Goal: Task Accomplishment & Management: Complete application form

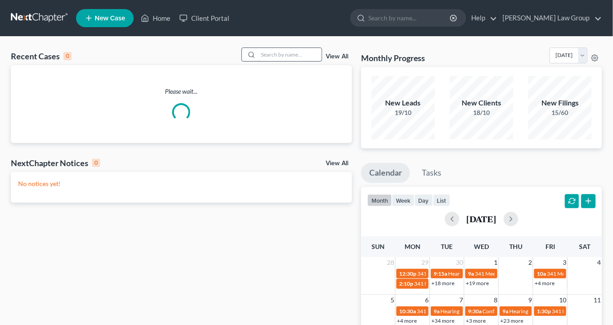
click at [285, 57] on input "search" at bounding box center [289, 54] width 63 height 13
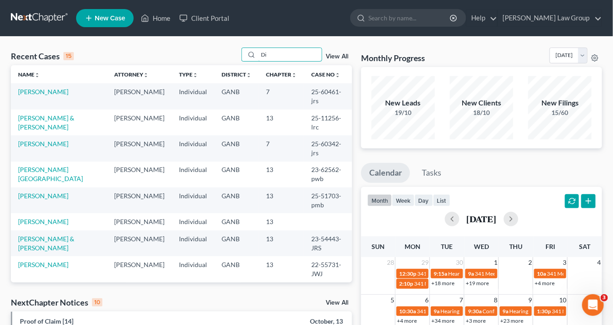
type input "Di"
click at [313, 63] on div "Recent Cases 15 Di View All" at bounding box center [181, 57] width 341 height 18
click at [60, 138] on td "[PERSON_NAME]" at bounding box center [59, 149] width 96 height 26
click at [61, 142] on link "[PERSON_NAME]" at bounding box center [43, 144] width 50 height 8
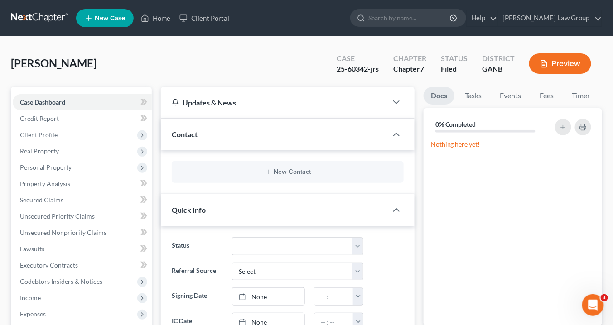
scroll to position [145, 0]
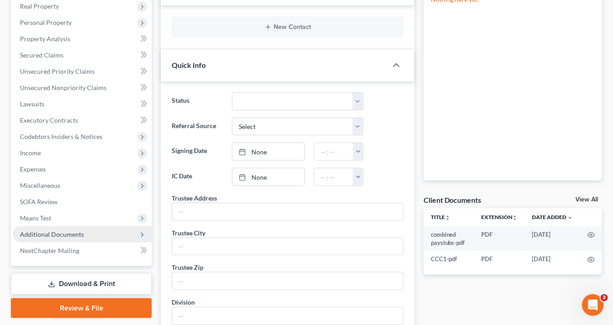
drag, startPoint x: 74, startPoint y: 235, endPoint x: 68, endPoint y: 228, distance: 9.3
click at [74, 235] on span "Additional Documents" at bounding box center [52, 235] width 64 height 8
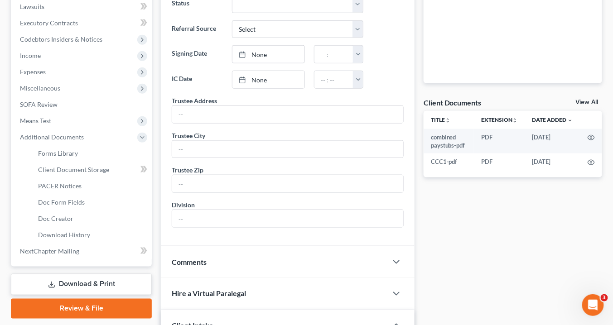
scroll to position [290, 0]
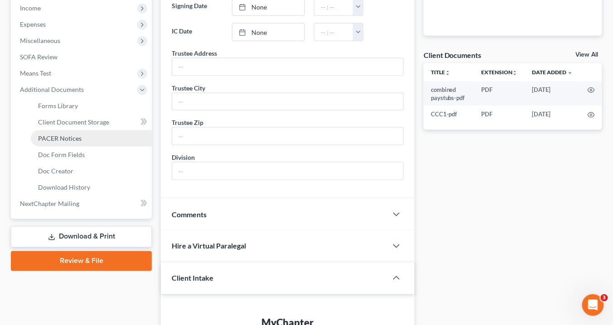
click at [78, 139] on span "PACER Notices" at bounding box center [60, 139] width 44 height 8
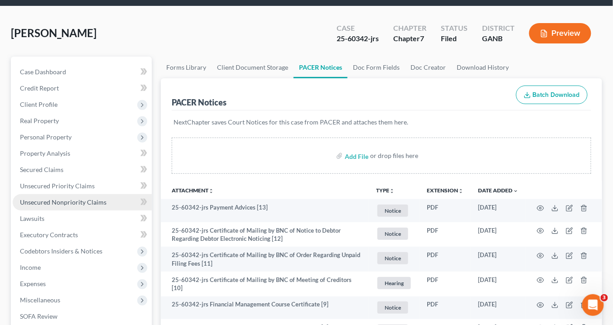
scroll to position [73, 0]
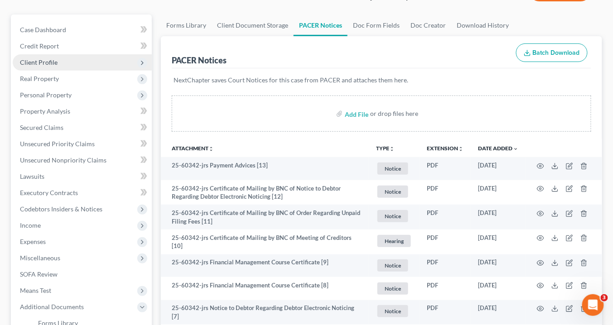
click at [48, 61] on span "Client Profile" at bounding box center [39, 62] width 38 height 8
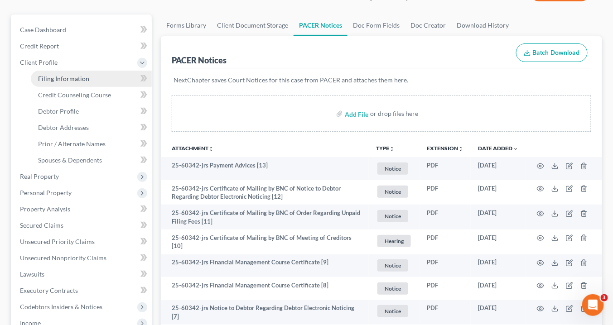
click at [65, 76] on span "Filing Information" at bounding box center [63, 79] width 51 height 8
select select "1"
select select "0"
select select "10"
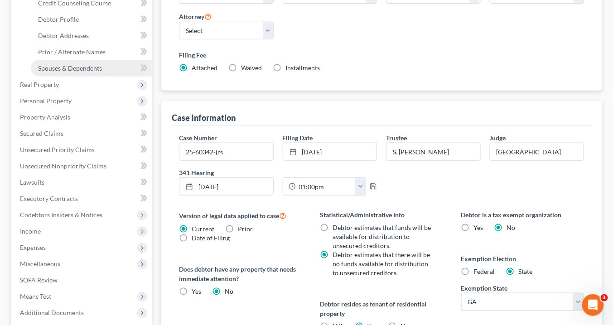
scroll to position [145, 0]
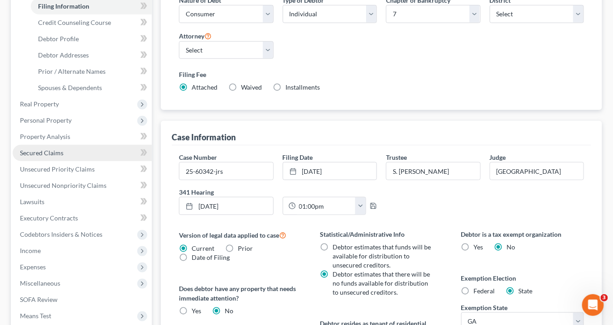
click at [57, 154] on span "Secured Claims" at bounding box center [42, 153] width 44 height 8
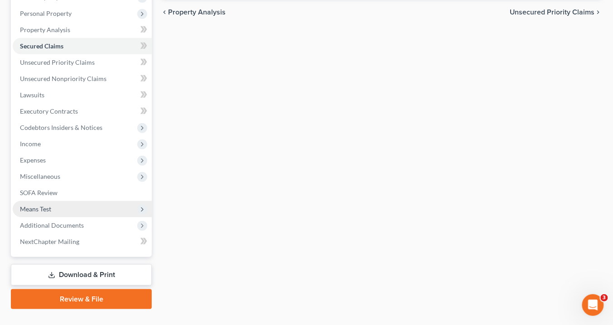
scroll to position [171, 0]
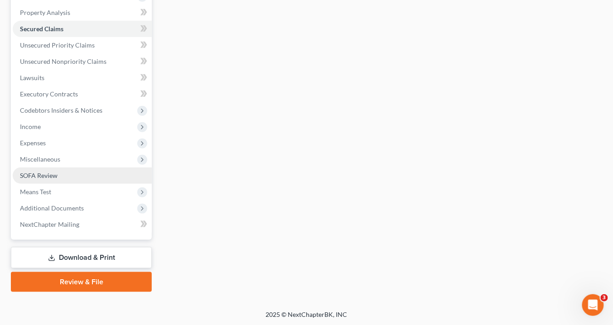
click at [47, 176] on span "SOFA Review" at bounding box center [39, 176] width 38 height 8
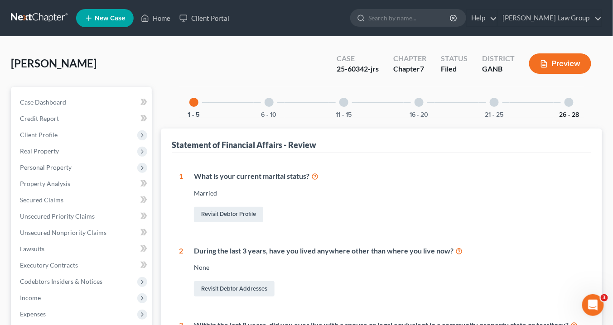
click at [567, 112] on button "26 - 28" at bounding box center [569, 115] width 20 height 6
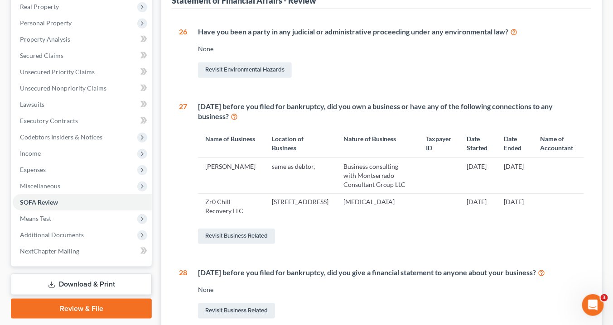
scroll to position [145, 0]
click at [223, 244] on link "Revisit Business Related" at bounding box center [236, 235] width 77 height 15
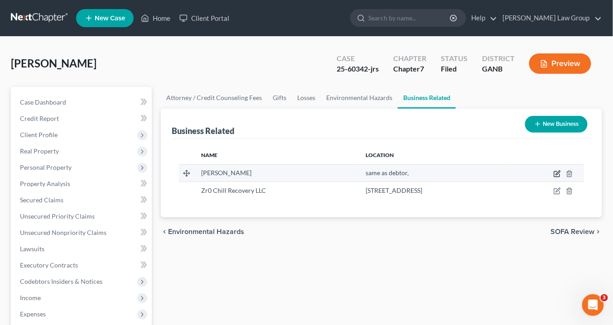
click at [558, 174] on icon "button" at bounding box center [557, 173] width 7 height 7
select select "sole_proprietor"
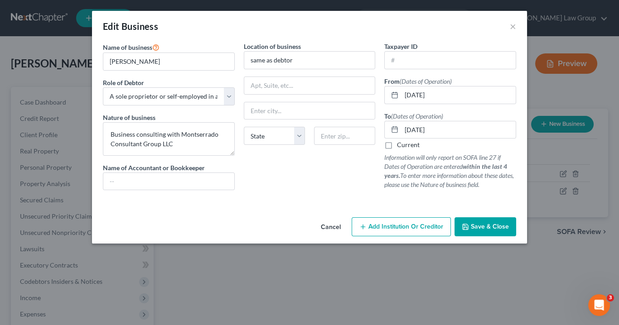
click at [480, 227] on span "Save & Close" at bounding box center [490, 227] width 38 height 8
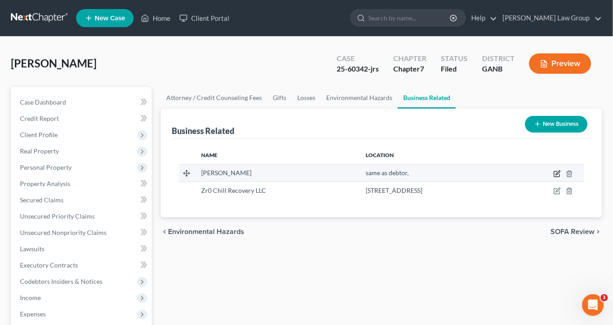
click at [558, 173] on icon "button" at bounding box center [557, 173] width 7 height 7
select select "sole_proprietor"
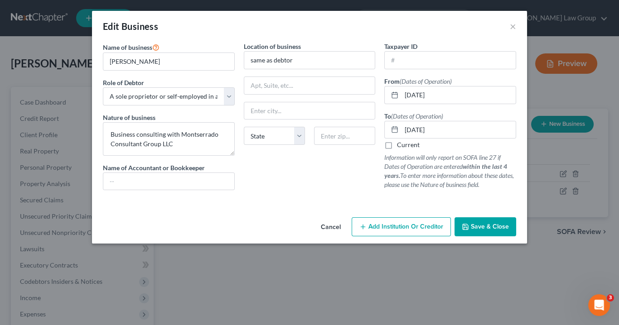
click at [496, 223] on span "Save & Close" at bounding box center [490, 227] width 38 height 8
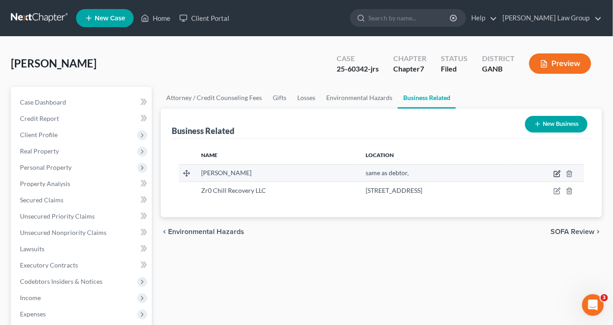
click at [559, 171] on icon "button" at bounding box center [557, 173] width 7 height 7
select select "sole_proprietor"
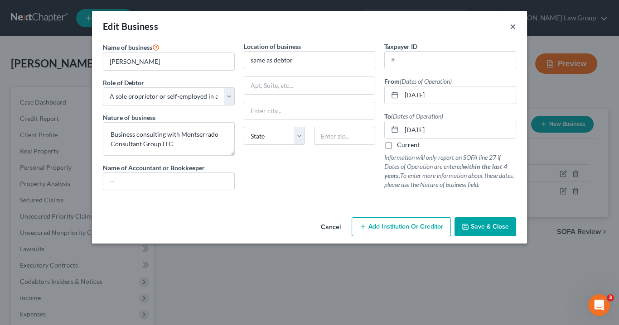
click at [512, 27] on button "×" at bounding box center [513, 26] width 6 height 11
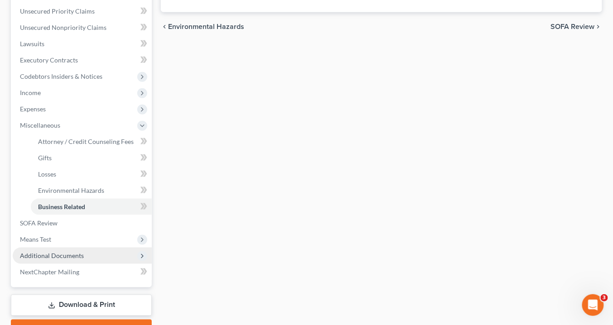
scroll to position [252, 0]
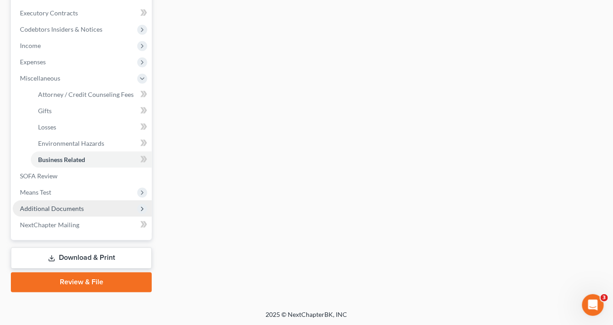
click at [49, 211] on span "Additional Documents" at bounding box center [52, 209] width 64 height 8
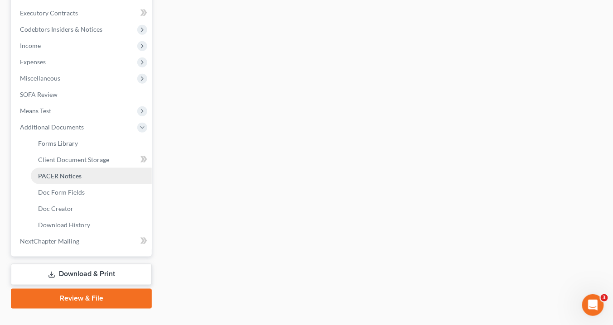
click at [65, 172] on span "PACER Notices" at bounding box center [60, 176] width 44 height 8
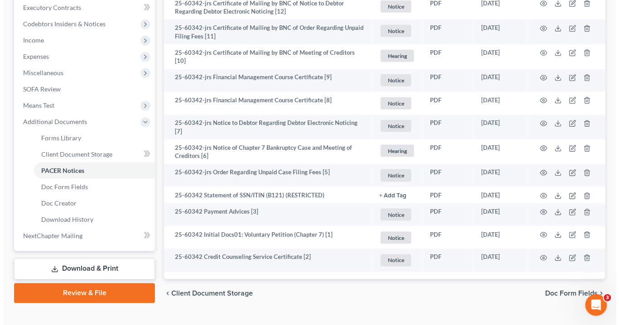
scroll to position [271, 0]
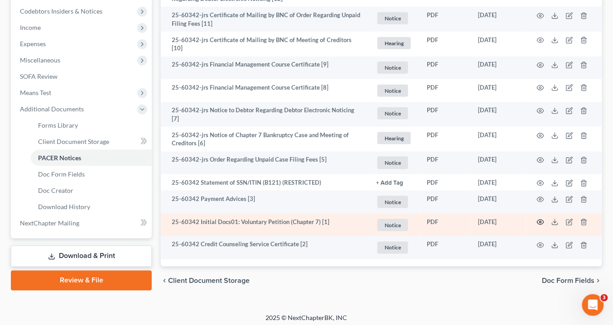
click at [539, 219] on icon "button" at bounding box center [540, 222] width 7 height 7
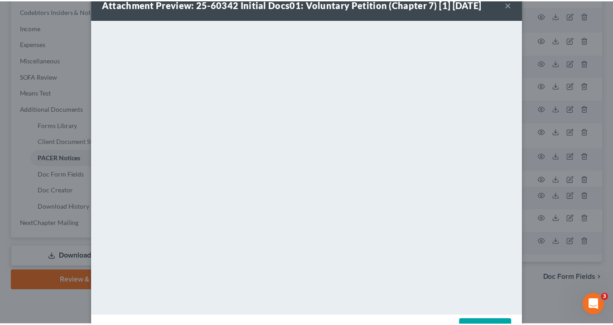
scroll to position [0, 0]
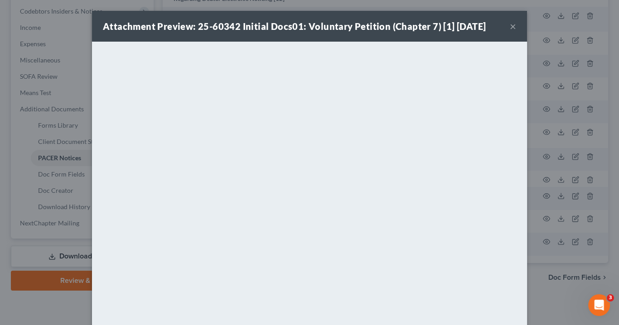
click at [510, 25] on button "×" at bounding box center [513, 26] width 6 height 11
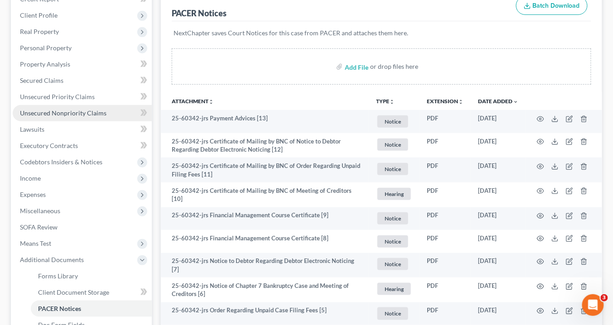
scroll to position [162, 0]
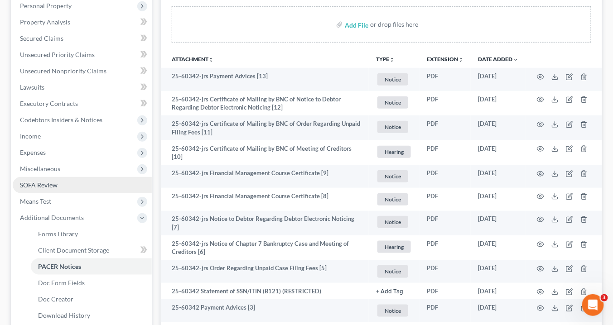
click at [54, 185] on span "SOFA Review" at bounding box center [39, 185] width 38 height 8
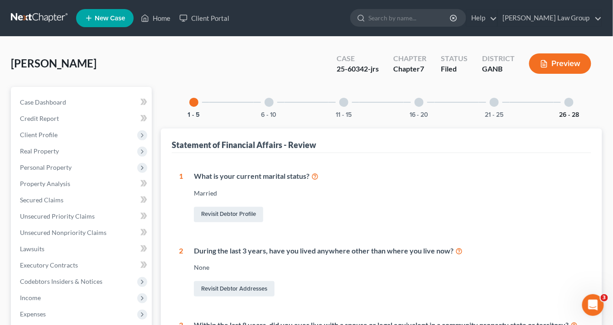
click at [561, 112] on button "26 - 28" at bounding box center [569, 115] width 20 height 6
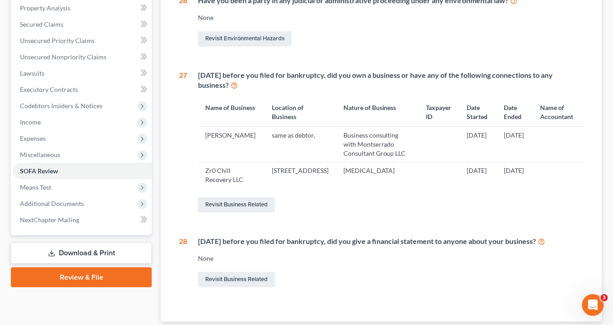
scroll to position [218, 0]
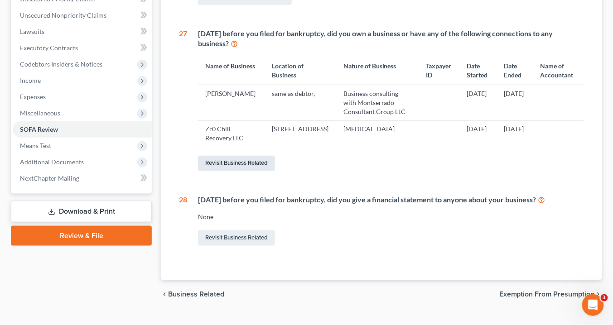
click at [244, 171] on link "Revisit Business Related" at bounding box center [236, 163] width 77 height 15
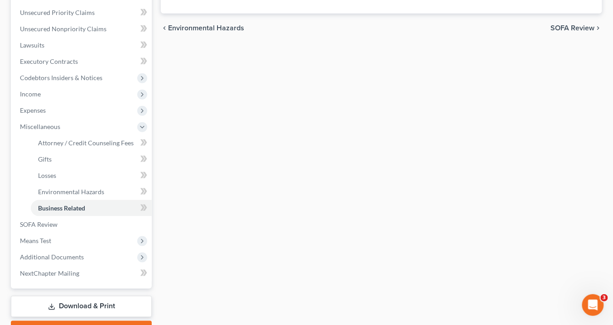
scroll to position [252, 0]
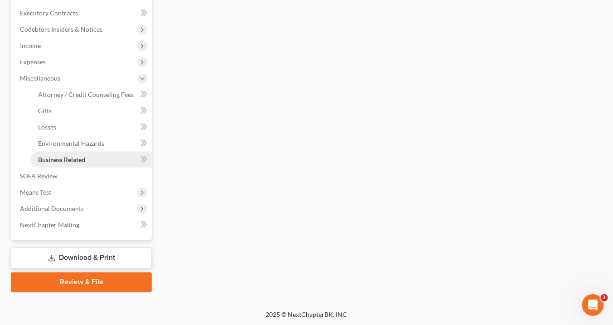
click at [93, 160] on link "Business Related" at bounding box center [91, 160] width 121 height 16
click at [69, 208] on span "Additional Documents" at bounding box center [52, 209] width 64 height 8
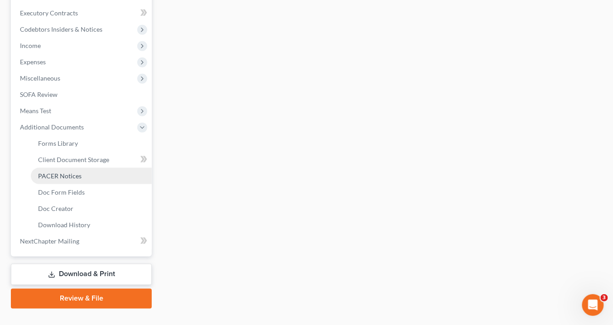
click at [70, 174] on span "PACER Notices" at bounding box center [60, 176] width 44 height 8
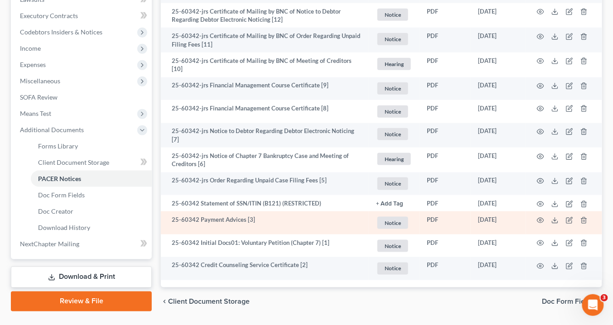
scroll to position [271, 0]
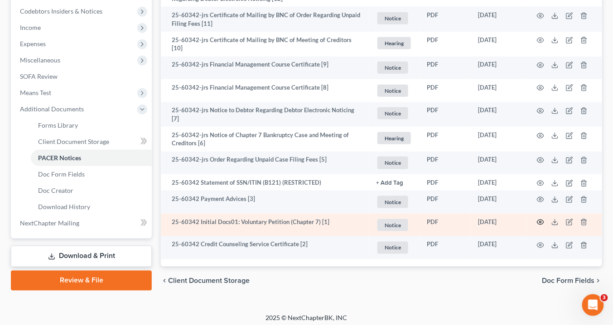
click at [541, 219] on icon "button" at bounding box center [540, 222] width 7 height 7
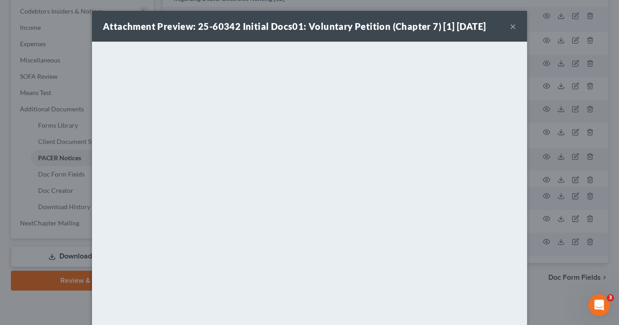
click at [515, 26] on div "Attachment Preview: 25-60342 Initial Docs01: Voluntary Petition (Chapter 7) [1]…" at bounding box center [309, 26] width 435 height 31
click at [513, 28] on button "×" at bounding box center [513, 26] width 6 height 11
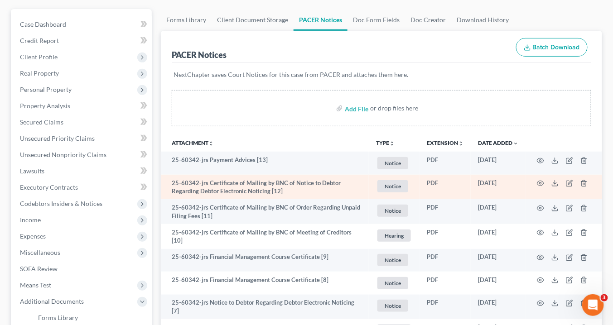
scroll to position [109, 0]
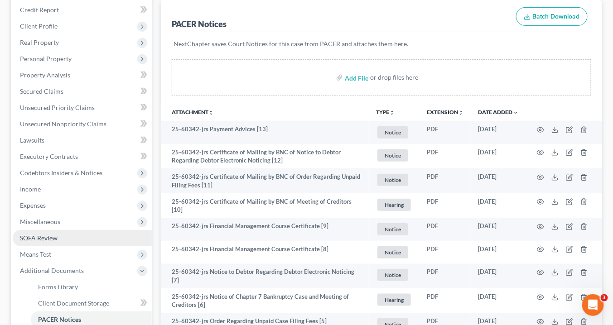
click at [61, 236] on link "SOFA Review" at bounding box center [82, 238] width 139 height 16
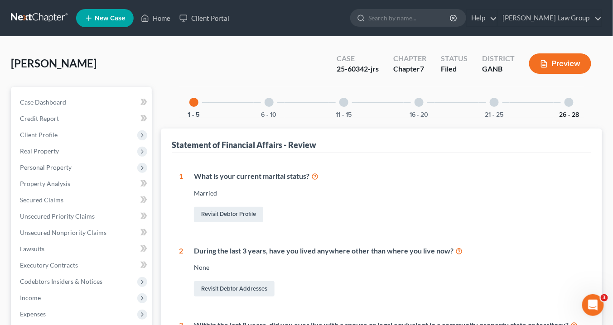
click at [573, 112] on button "26 - 28" at bounding box center [569, 115] width 20 height 6
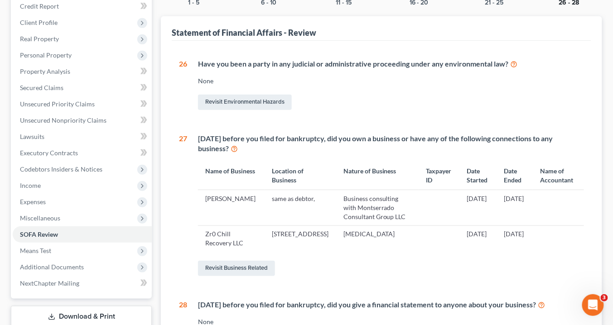
scroll to position [109, 0]
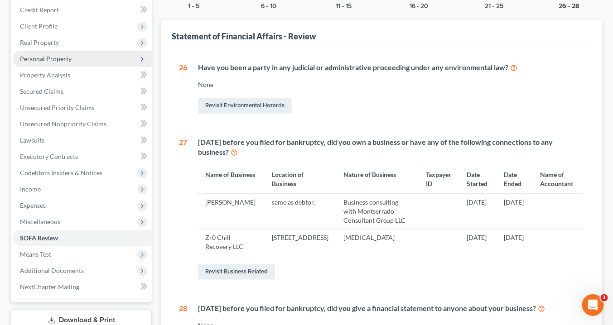
click at [60, 61] on span "Personal Property" at bounding box center [46, 59] width 52 height 8
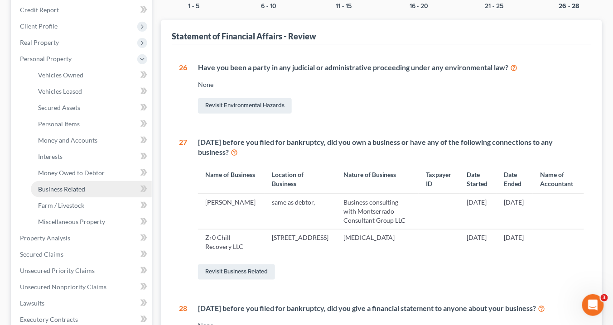
click at [64, 188] on span "Business Related" at bounding box center [61, 189] width 47 height 8
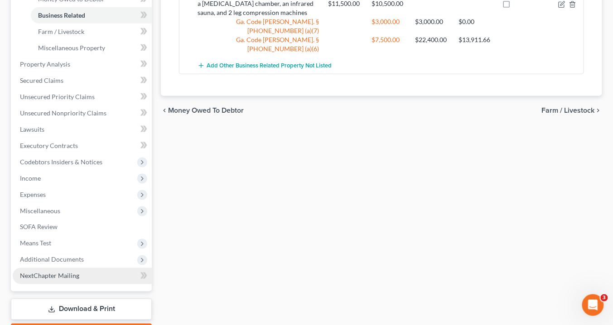
scroll to position [326, 0]
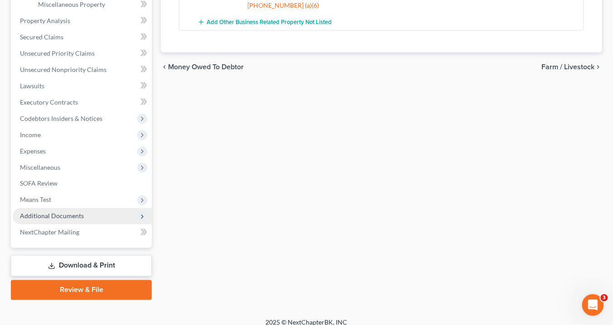
click at [70, 214] on span "Additional Documents" at bounding box center [52, 217] width 64 height 8
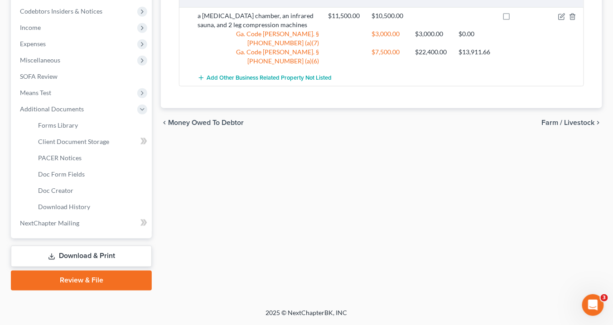
scroll to position [269, 0]
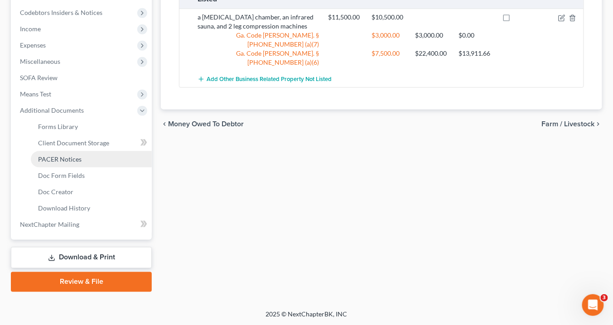
click at [68, 160] on span "PACER Notices" at bounding box center [60, 159] width 44 height 8
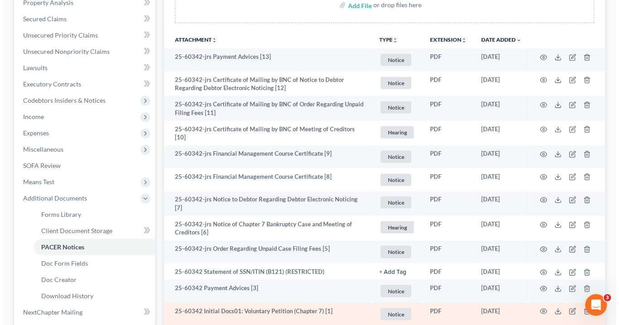
scroll to position [254, 0]
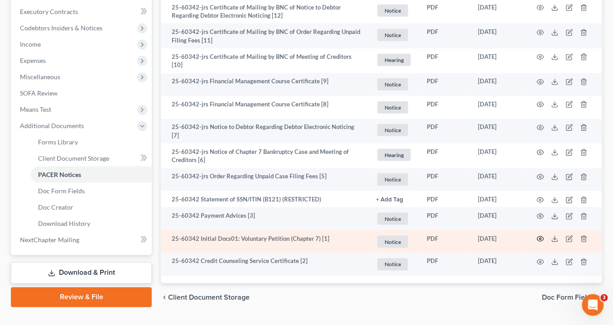
click at [541, 236] on icon "button" at bounding box center [540, 239] width 7 height 7
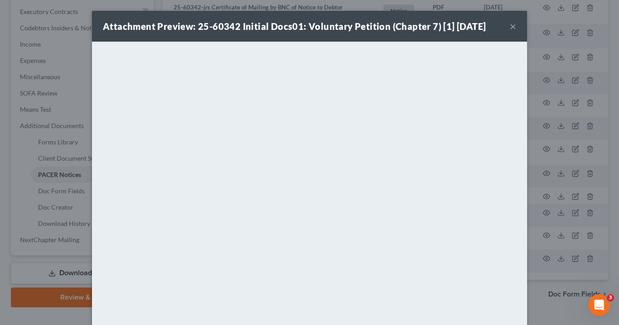
scroll to position [53, 0]
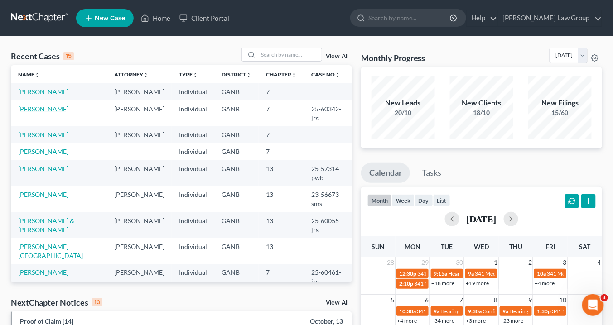
click at [52, 113] on link "[PERSON_NAME]" at bounding box center [43, 109] width 50 height 8
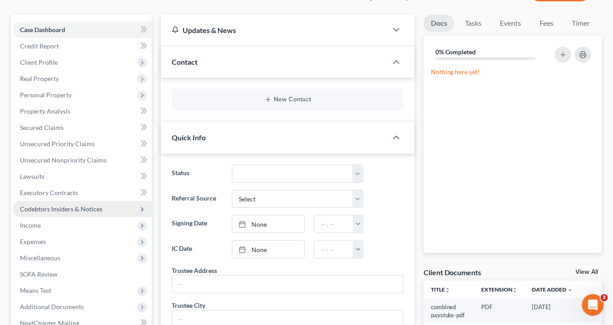
scroll to position [181, 0]
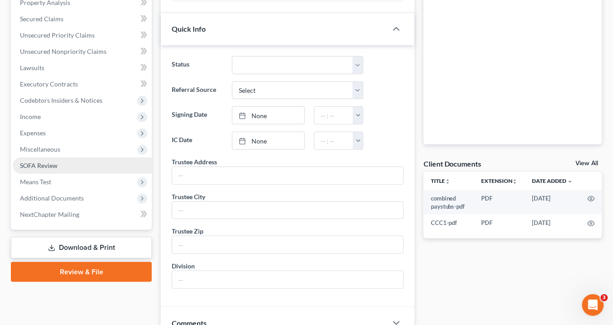
click at [42, 165] on span "SOFA Review" at bounding box center [39, 166] width 38 height 8
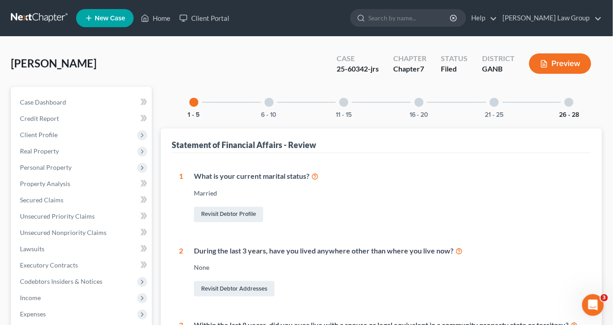
click at [567, 114] on button "26 - 28" at bounding box center [569, 115] width 20 height 6
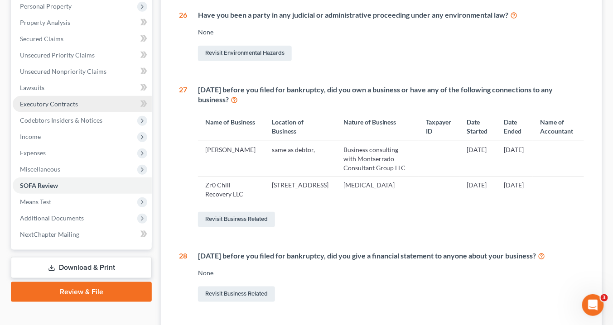
scroll to position [107, 0]
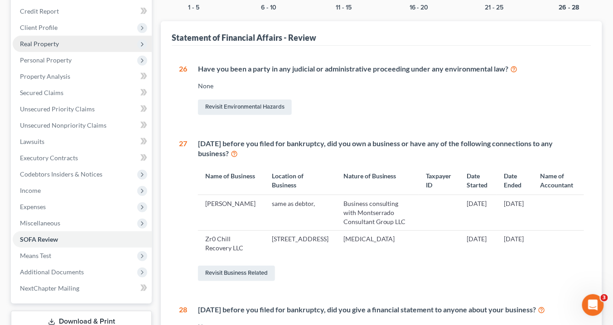
click at [43, 41] on span "Real Property" at bounding box center [39, 44] width 39 height 8
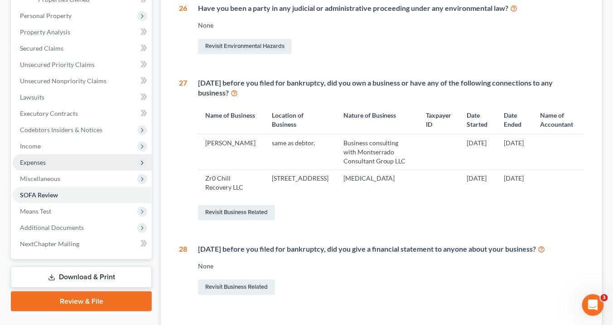
scroll to position [216, 0]
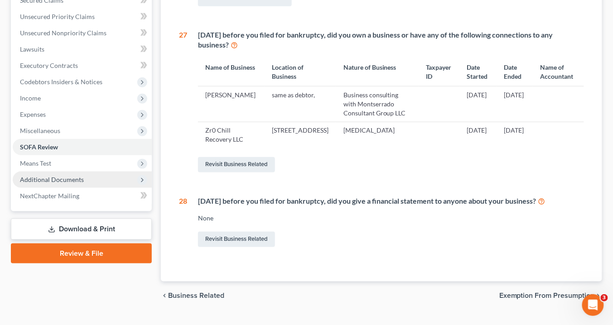
click at [68, 178] on span "Additional Documents" at bounding box center [52, 180] width 64 height 8
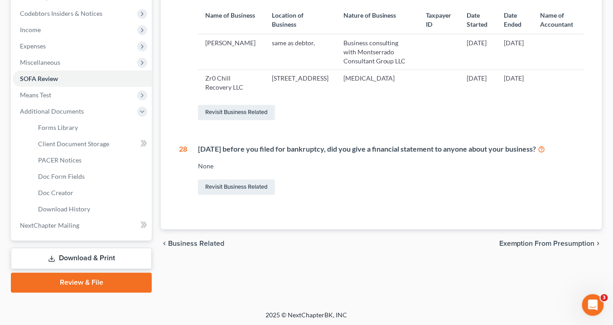
scroll to position [269, 0]
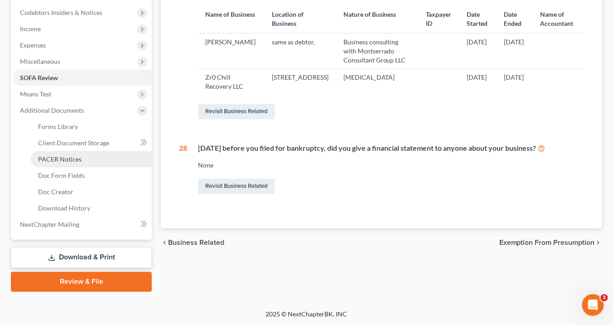
click at [68, 155] on span "PACER Notices" at bounding box center [60, 159] width 44 height 8
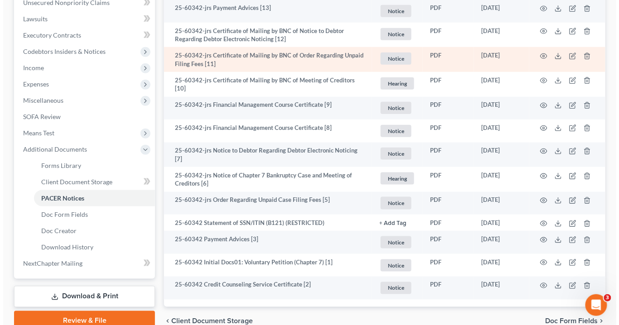
scroll to position [271, 0]
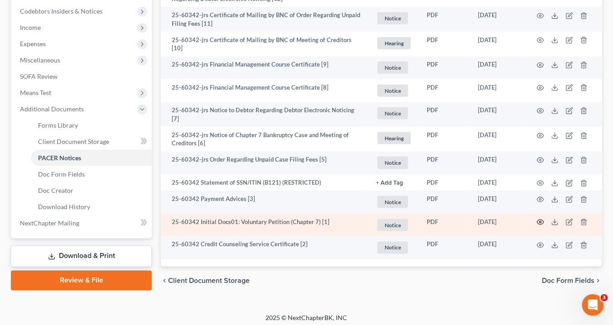
click at [542, 222] on circle "button" at bounding box center [541, 223] width 2 height 2
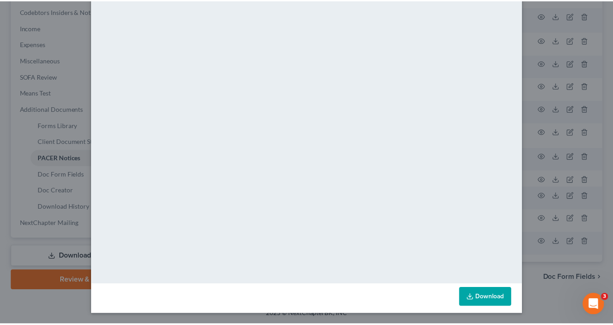
scroll to position [0, 0]
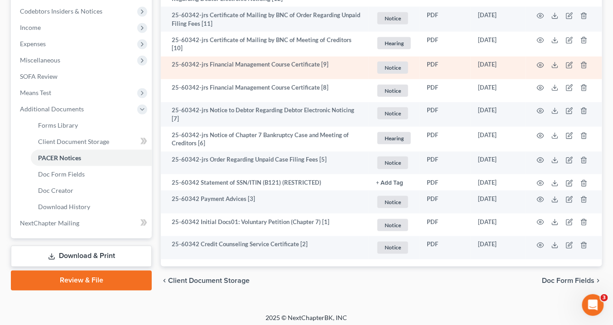
drag, startPoint x: 614, startPoint y: 120, endPoint x: 502, endPoint y: 65, distance: 125.1
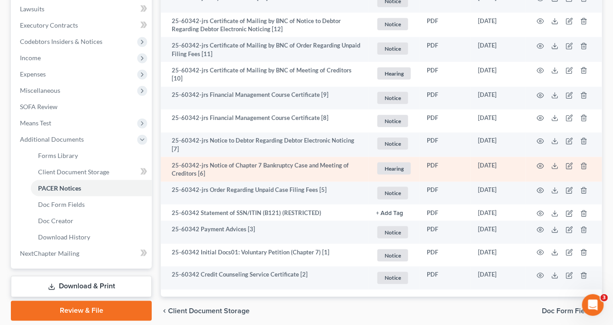
scroll to position [271, 0]
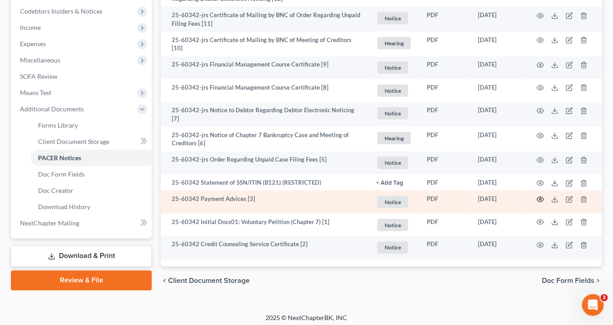
click at [540, 199] on circle "button" at bounding box center [541, 200] width 2 height 2
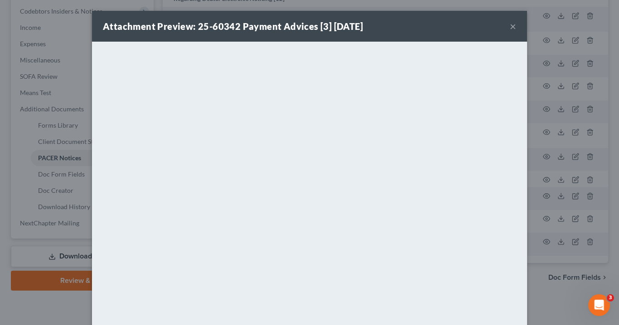
click at [510, 27] on button "×" at bounding box center [513, 26] width 6 height 11
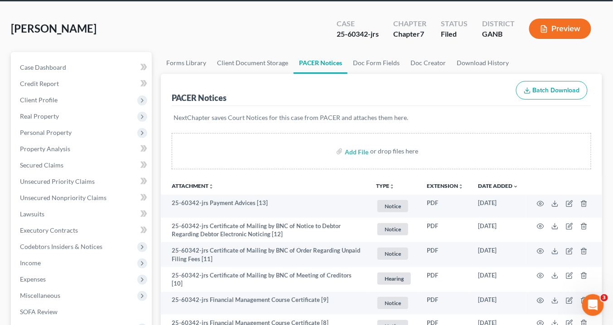
scroll to position [0, 0]
